Goal: Task Accomplishment & Management: Use online tool/utility

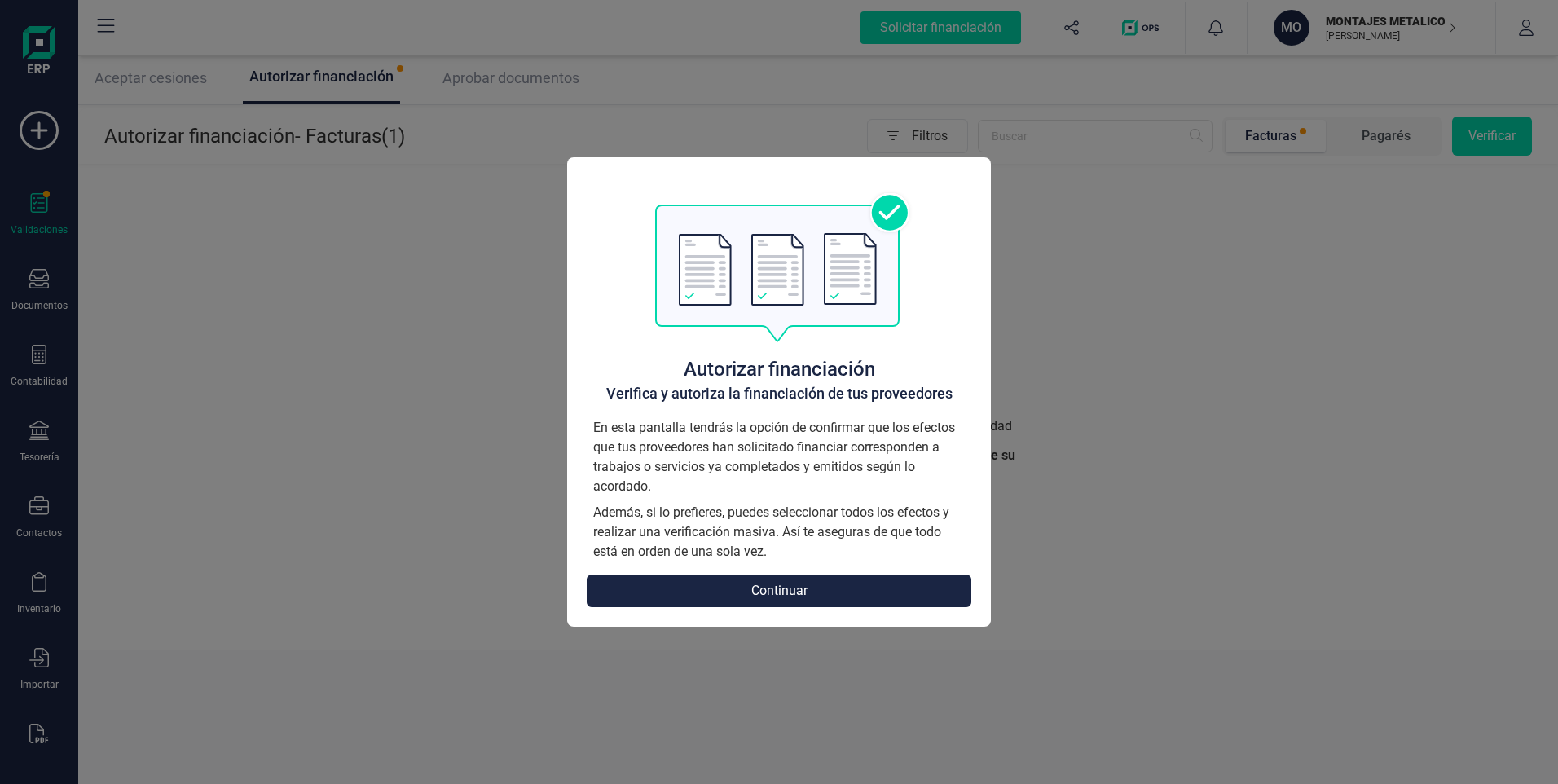
click at [785, 584] on button "Continuar" at bounding box center [779, 590] width 385 height 33
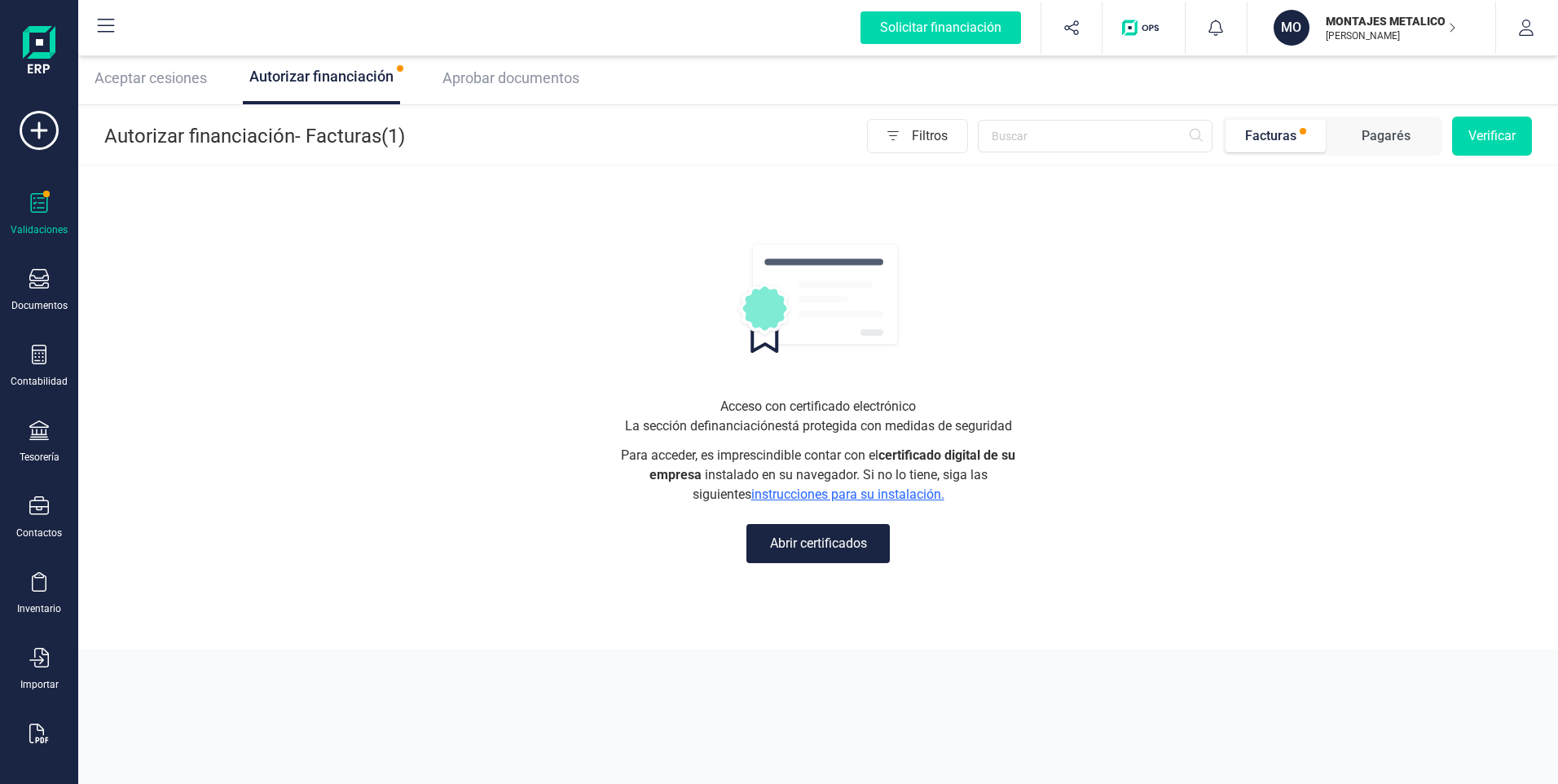
click at [817, 547] on button "Abrir certificados" at bounding box center [818, 543] width 143 height 39
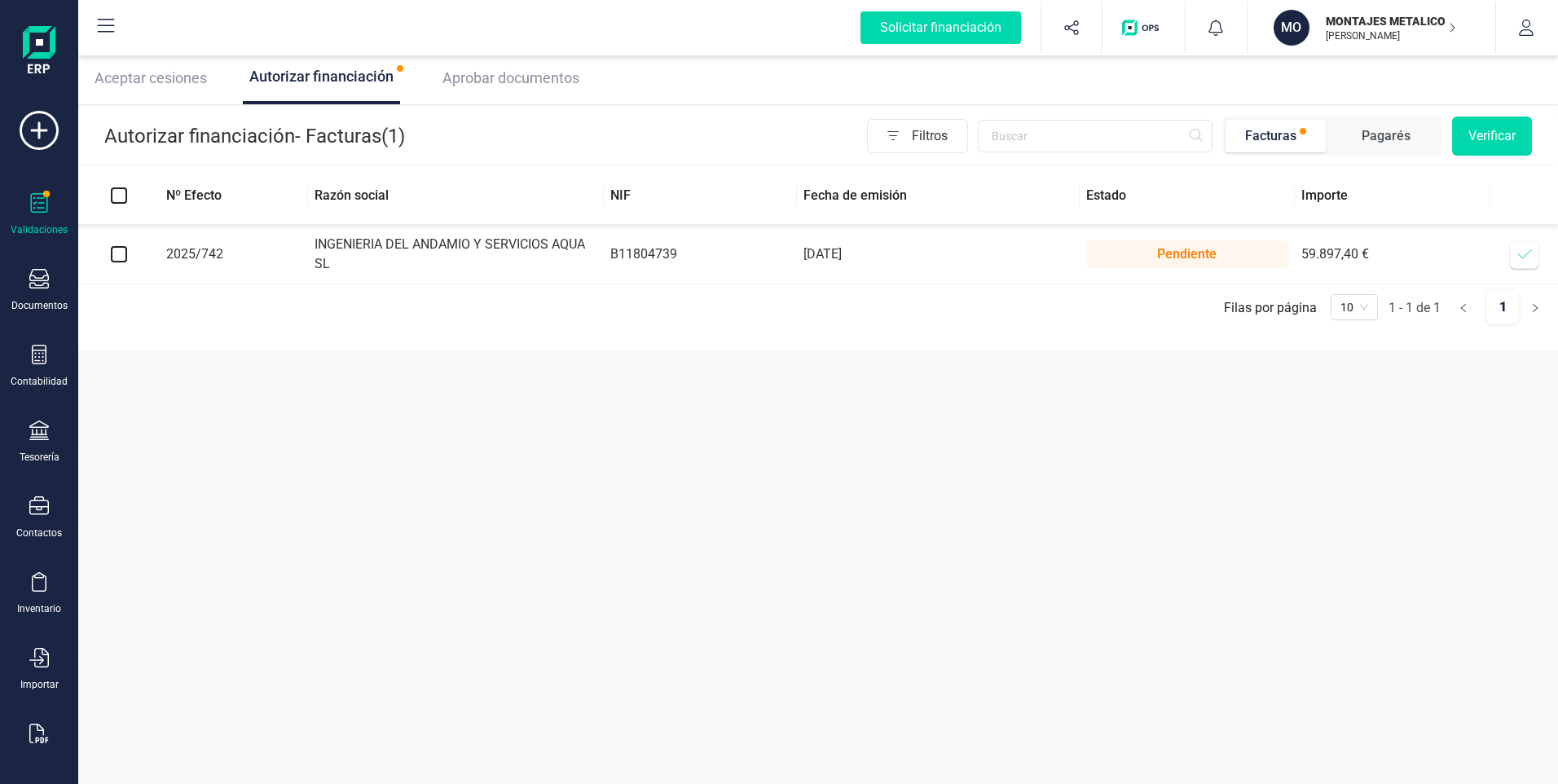
click at [118, 250] on input "checkbox" at bounding box center [118, 253] width 16 height 16
checkbox input "true"
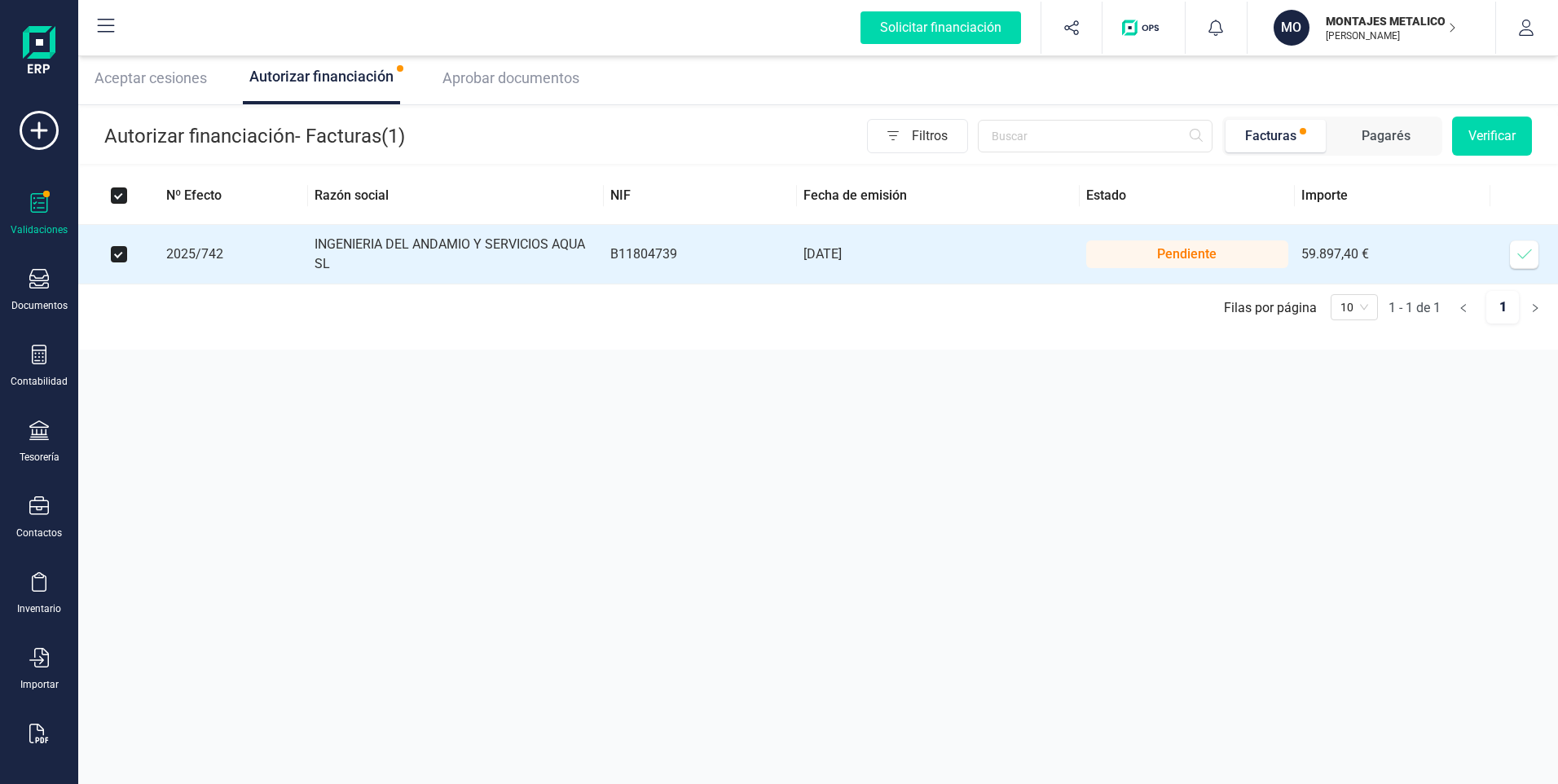
click at [1461, 127] on button "Verificar" at bounding box center [1492, 136] width 80 height 39
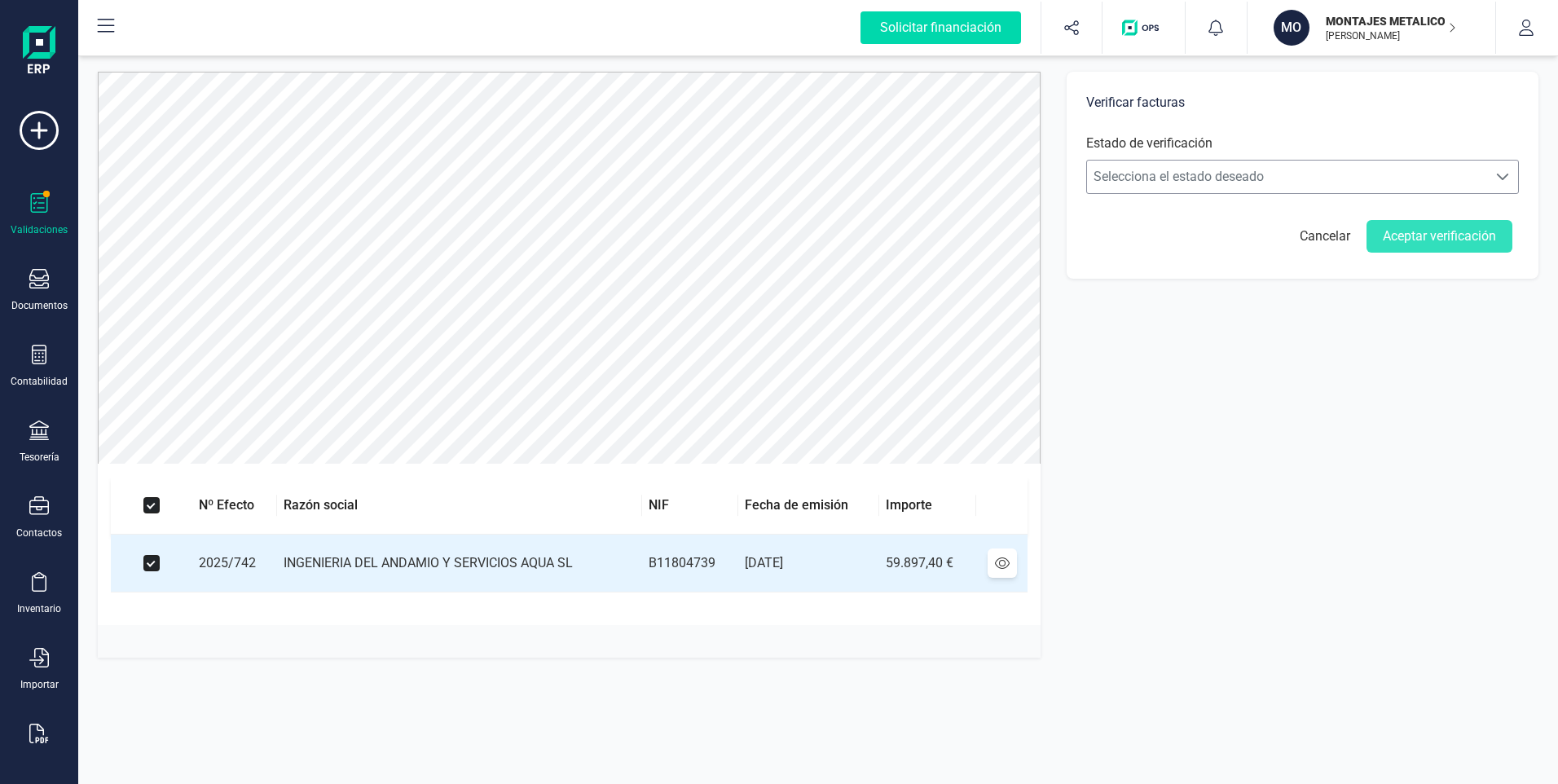
click at [1280, 180] on span "Selecciona el estado deseado" at bounding box center [1287, 176] width 400 height 33
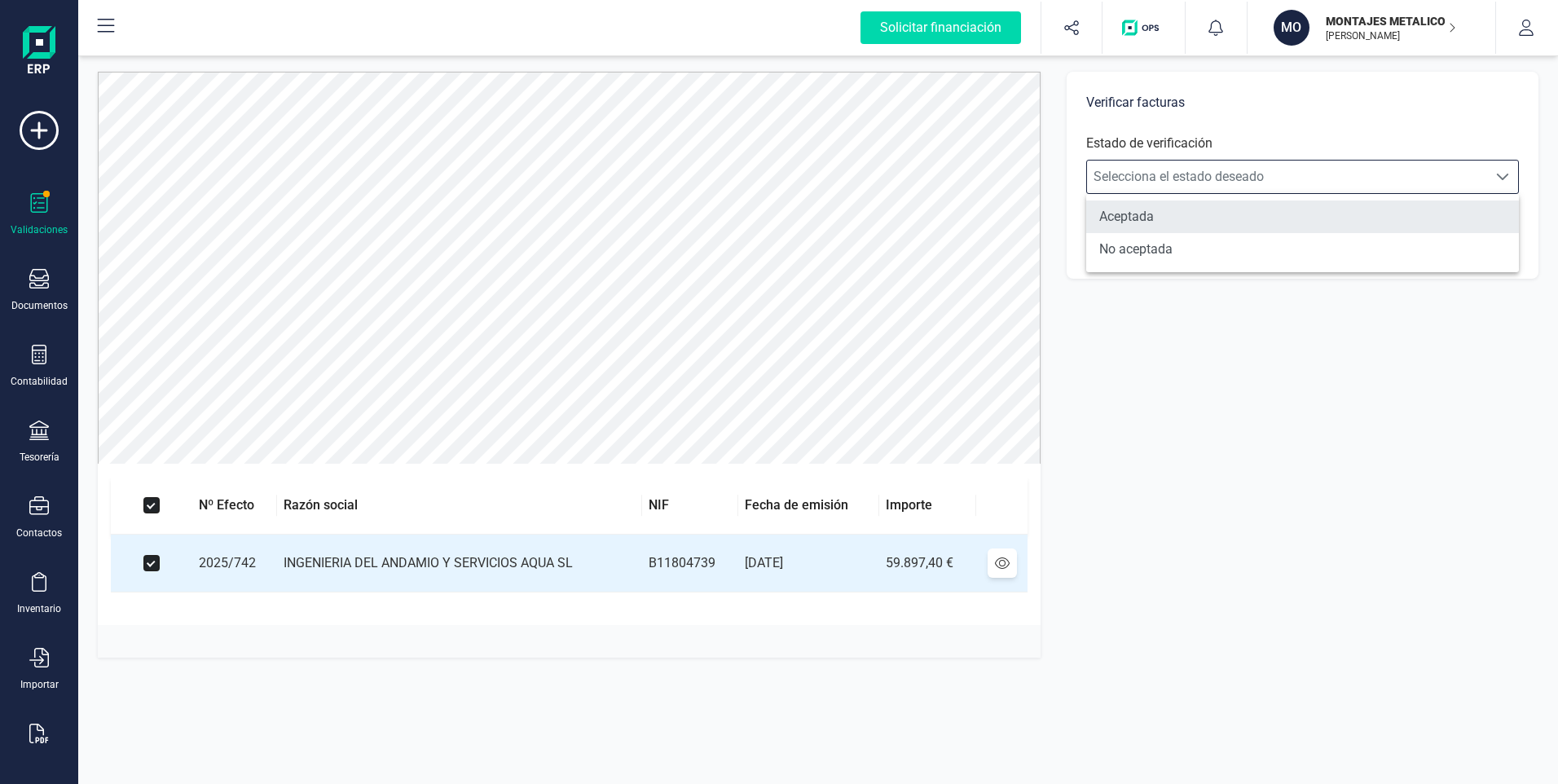
click at [1136, 215] on li "Aceptada" at bounding box center [1302, 216] width 433 height 33
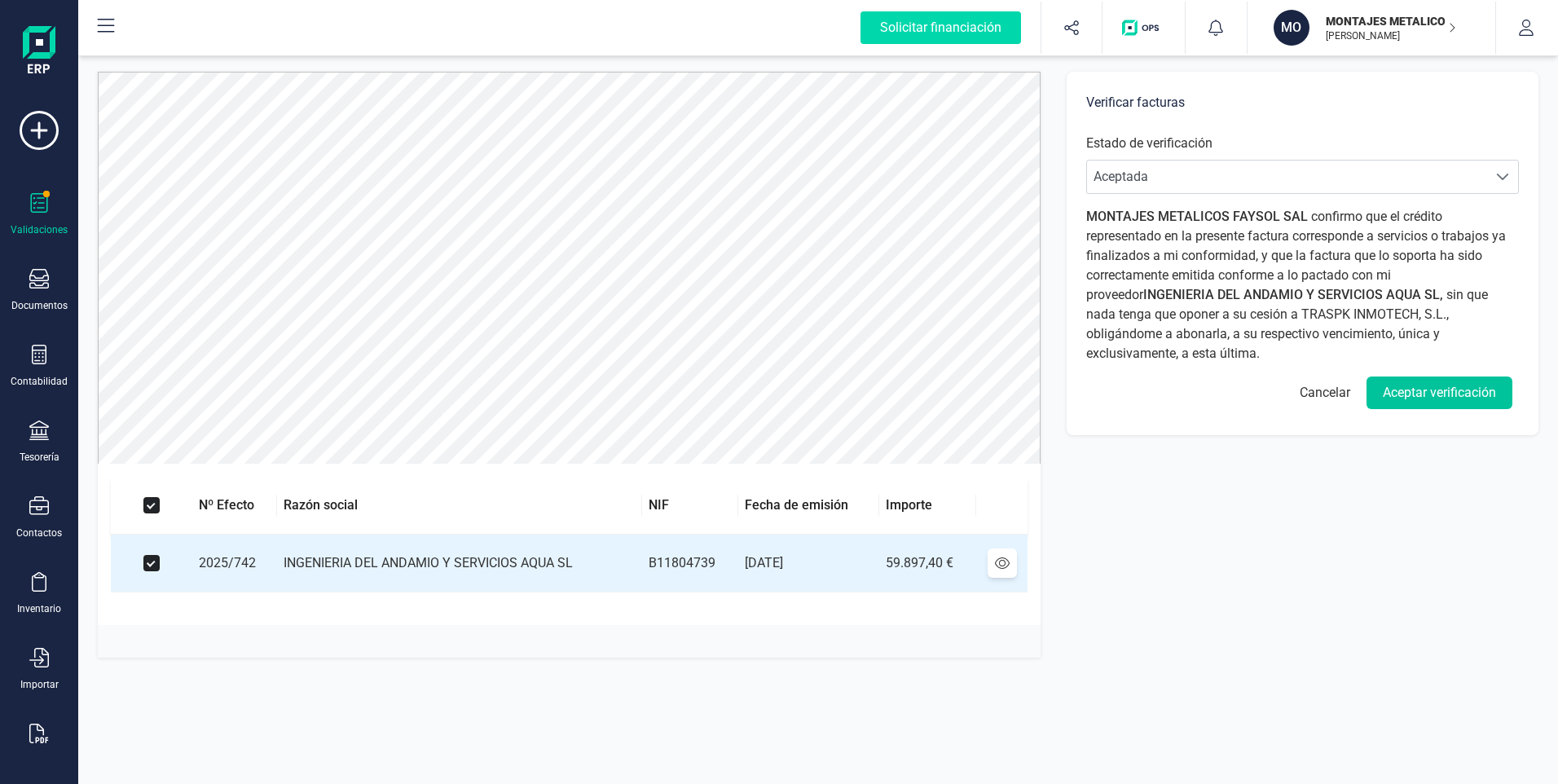
click at [1422, 396] on button "Aceptar verificación" at bounding box center [1439, 392] width 146 height 33
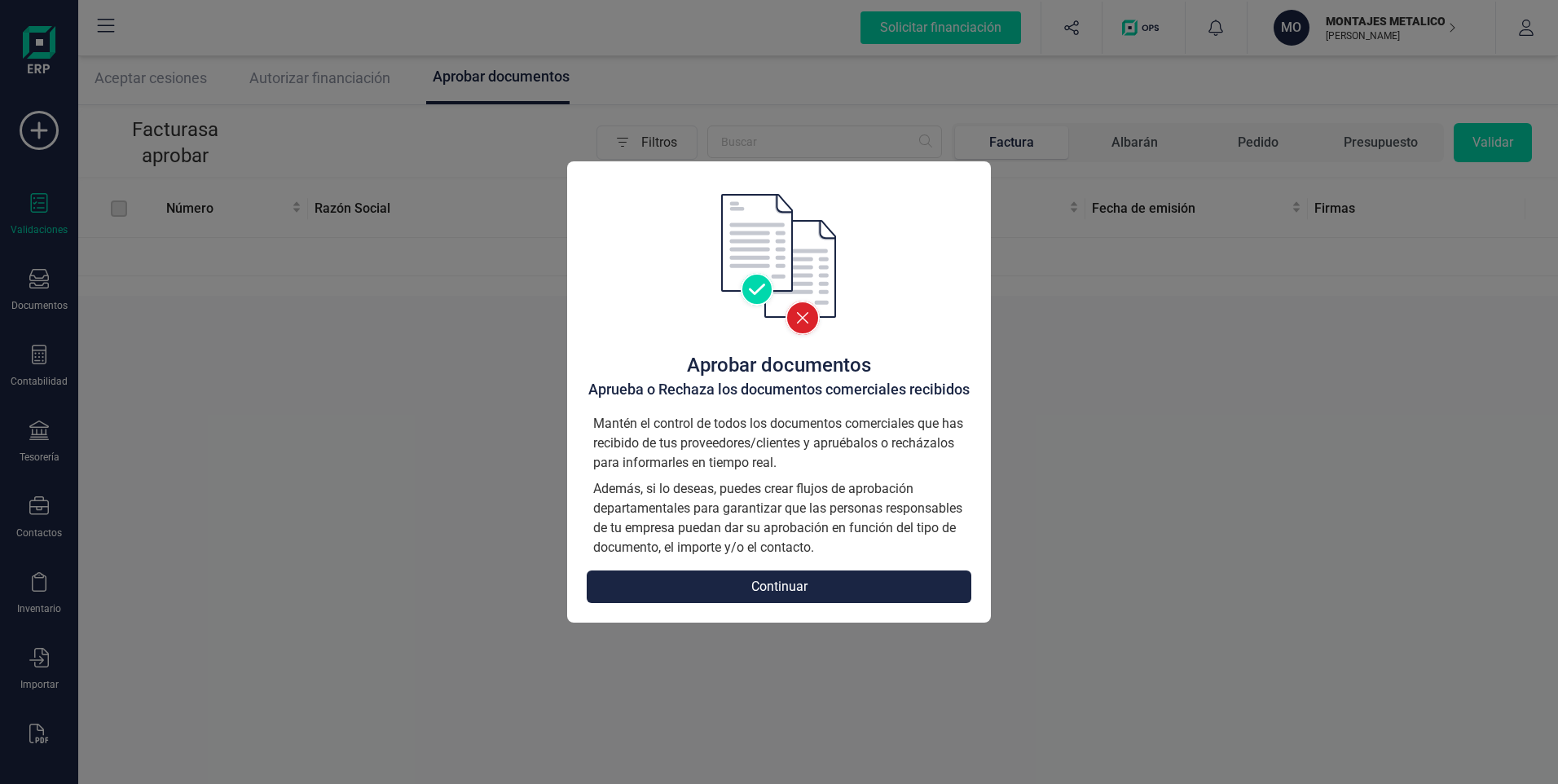
click at [797, 598] on button "Continuar" at bounding box center [779, 586] width 385 height 33
